Goal: Task Accomplishment & Management: Complete application form

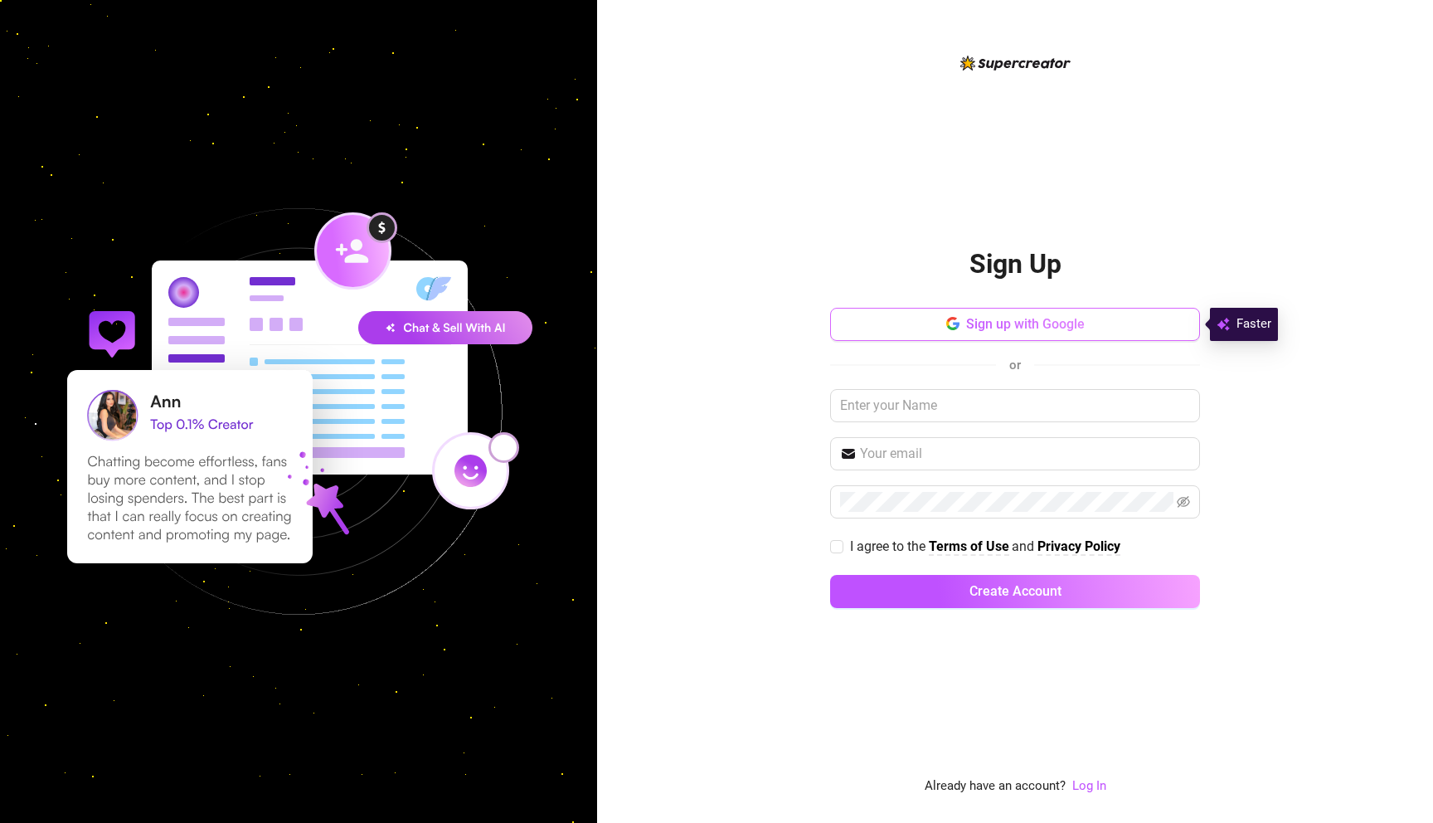
click at [916, 329] on button "Sign up with Google" at bounding box center [1015, 324] width 370 height 33
click at [986, 321] on span "Sign up with Google" at bounding box center [1025, 324] width 119 height 16
